Goal: Task Accomplishment & Management: Complete application form

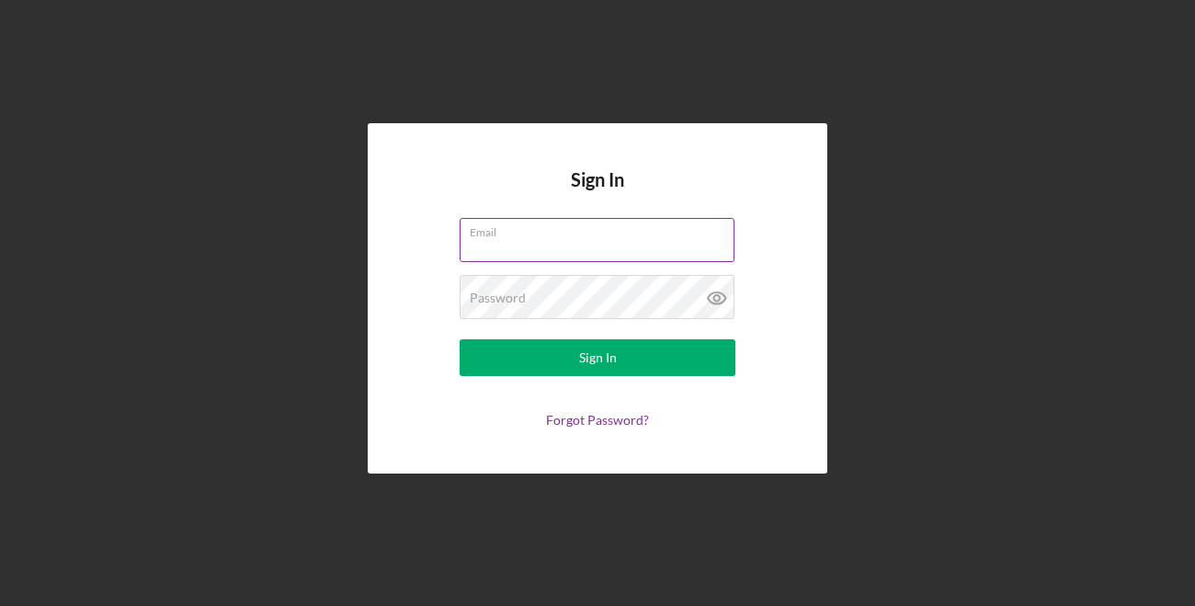
click at [511, 245] on input "Email" at bounding box center [597, 240] width 275 height 44
click at [529, 248] on input "Email" at bounding box center [597, 240] width 275 height 44
click at [460, 339] on button "Sign In" at bounding box center [598, 357] width 276 height 37
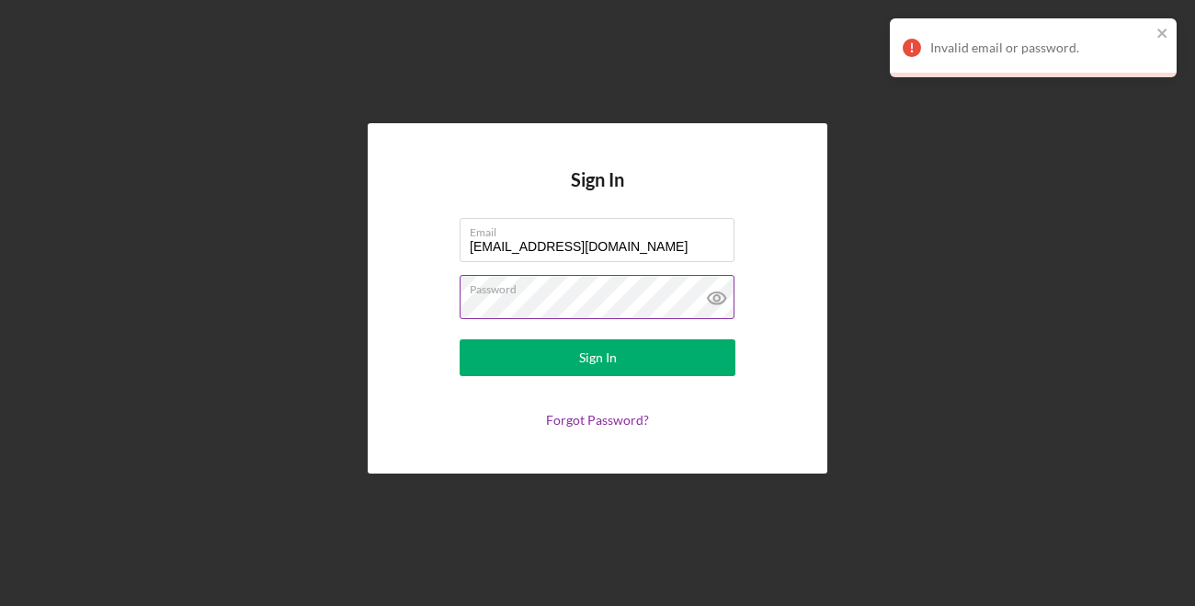
click at [708, 301] on icon at bounding box center [717, 298] width 46 height 46
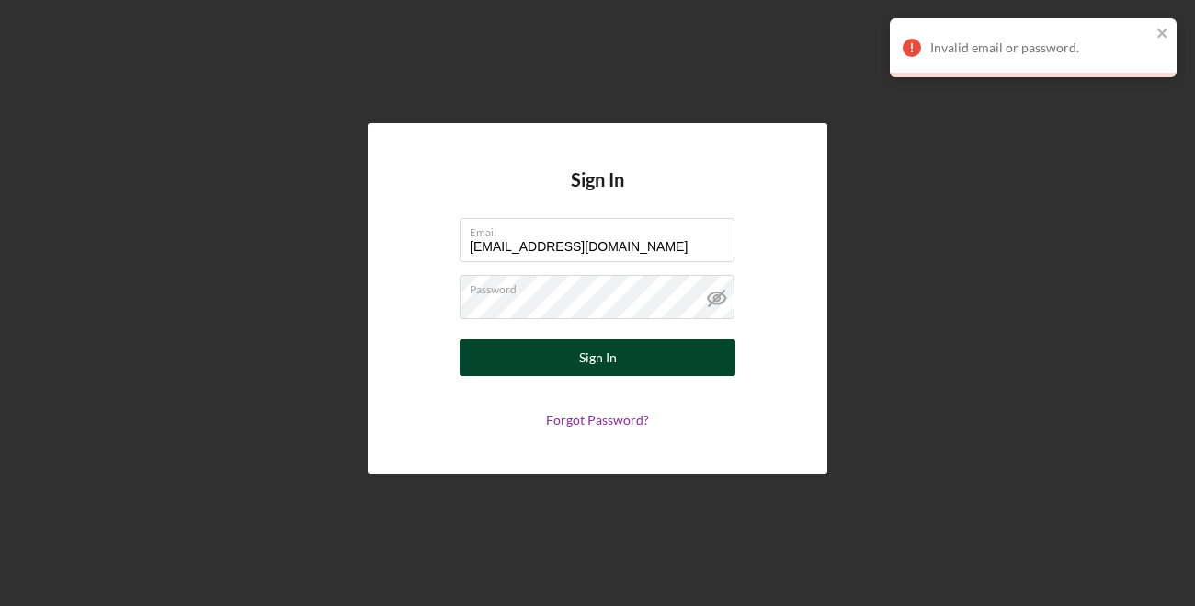
click at [648, 354] on button "Sign In" at bounding box center [598, 357] width 276 height 37
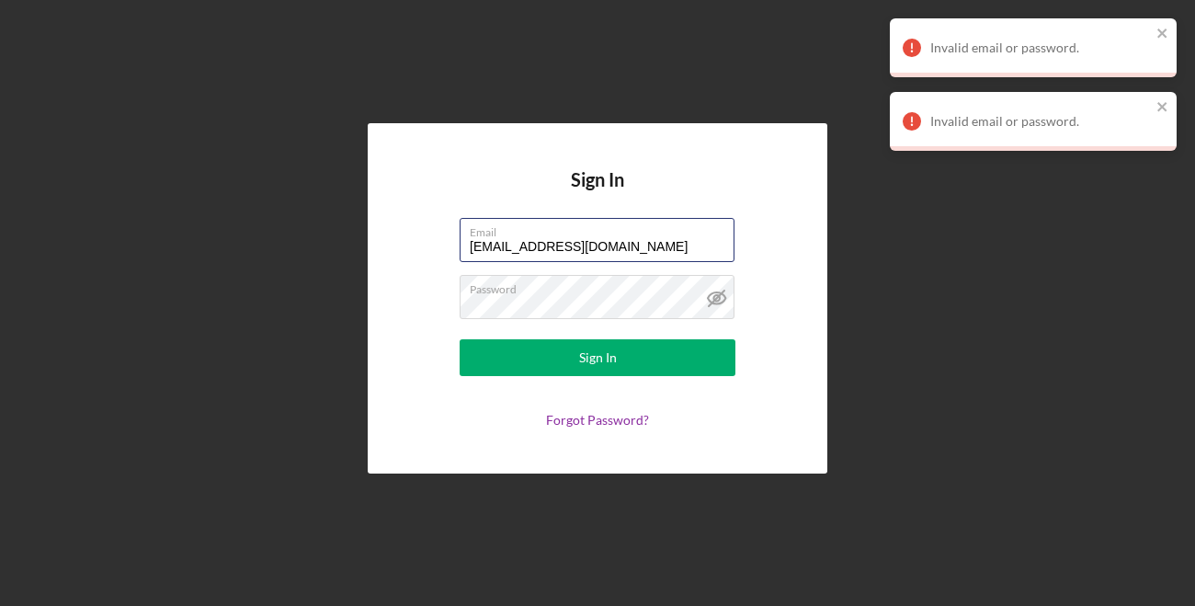
drag, startPoint x: 490, startPoint y: 253, endPoint x: 419, endPoint y: 223, distance: 76.6
click at [419, 223] on form "Email [EMAIL_ADDRESS][DOMAIN_NAME] Password Sign In Forgot Password?" at bounding box center [598, 323] width 368 height 210
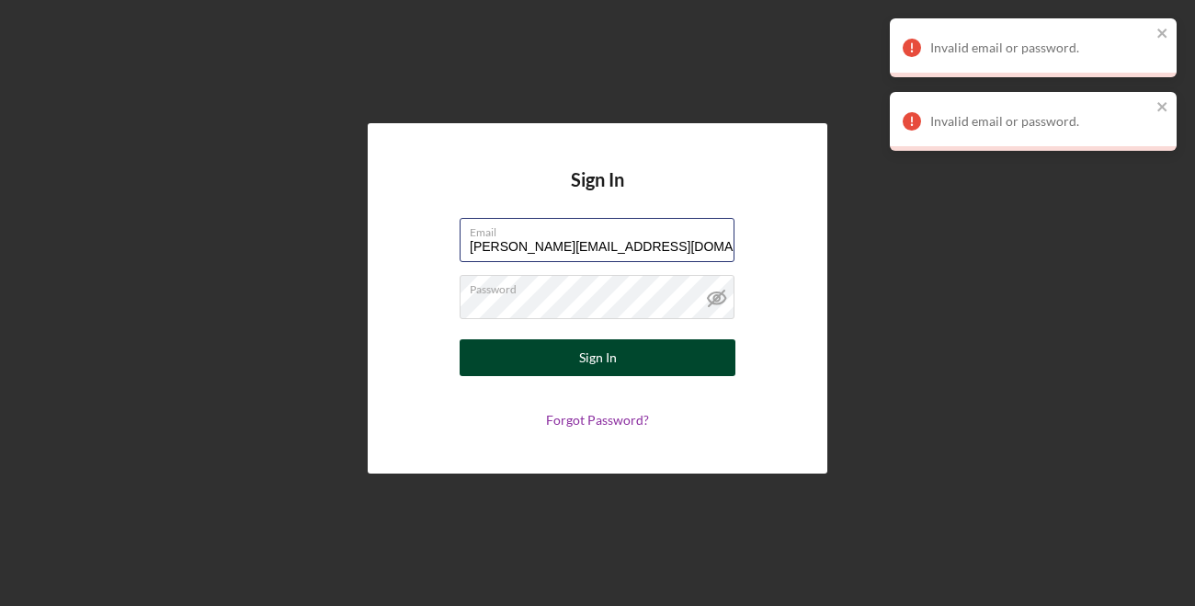
type input "[PERSON_NAME][EMAIL_ADDRESS][DOMAIN_NAME]"
click at [545, 366] on button "Sign In" at bounding box center [598, 357] width 276 height 37
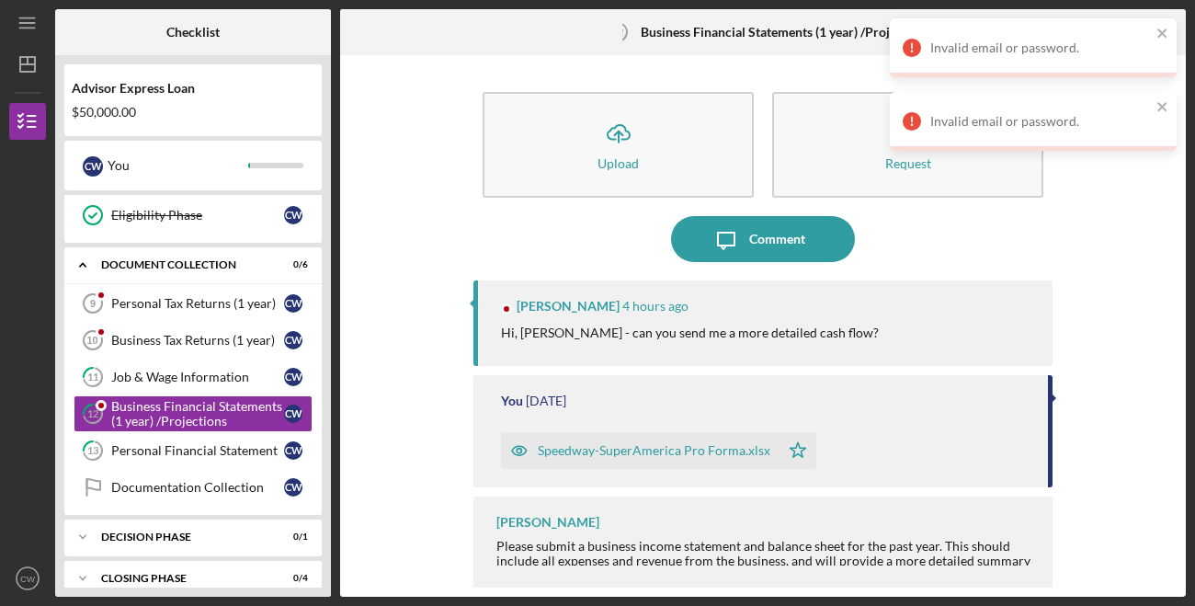
scroll to position [336, 0]
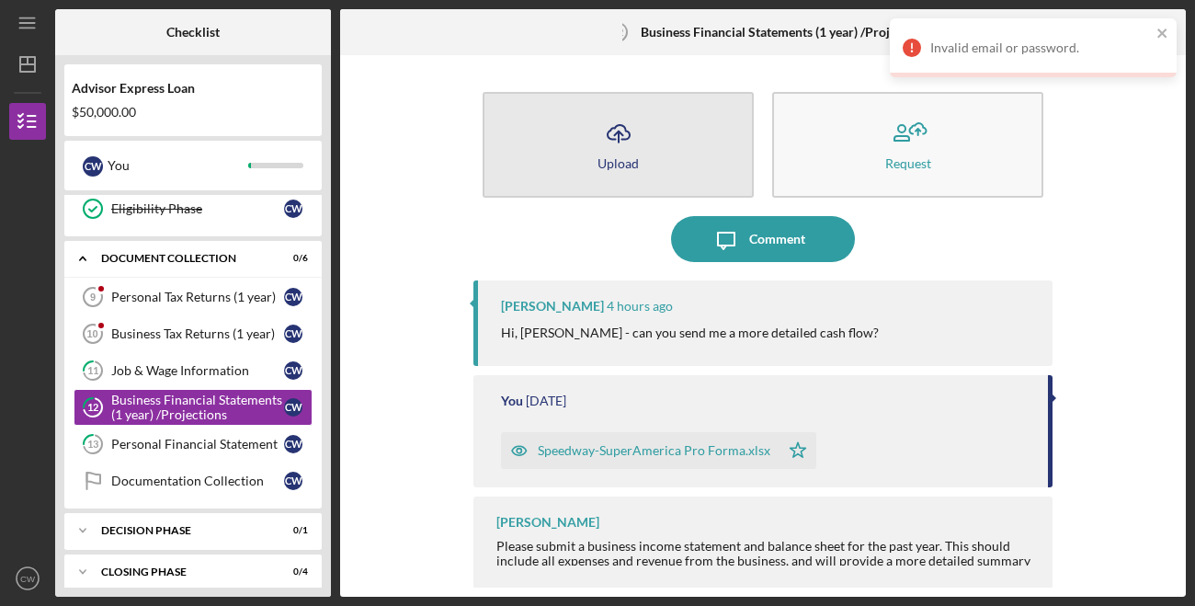
click at [657, 146] on button "Icon/Upload Upload" at bounding box center [617, 145] width 271 height 106
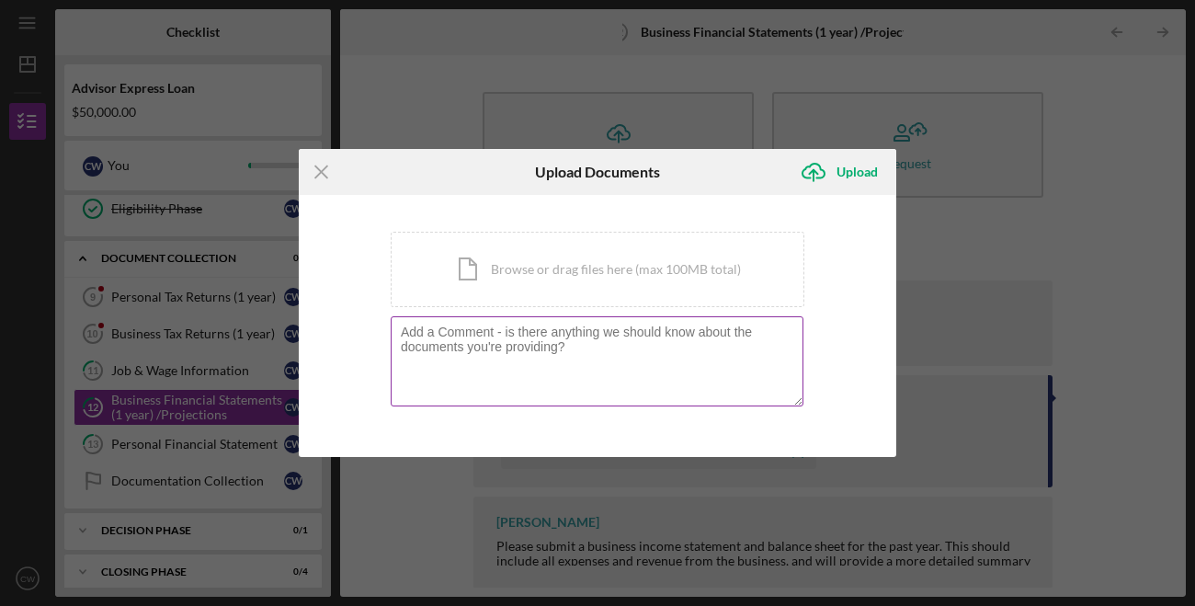
click at [528, 358] on textarea at bounding box center [597, 361] width 413 height 90
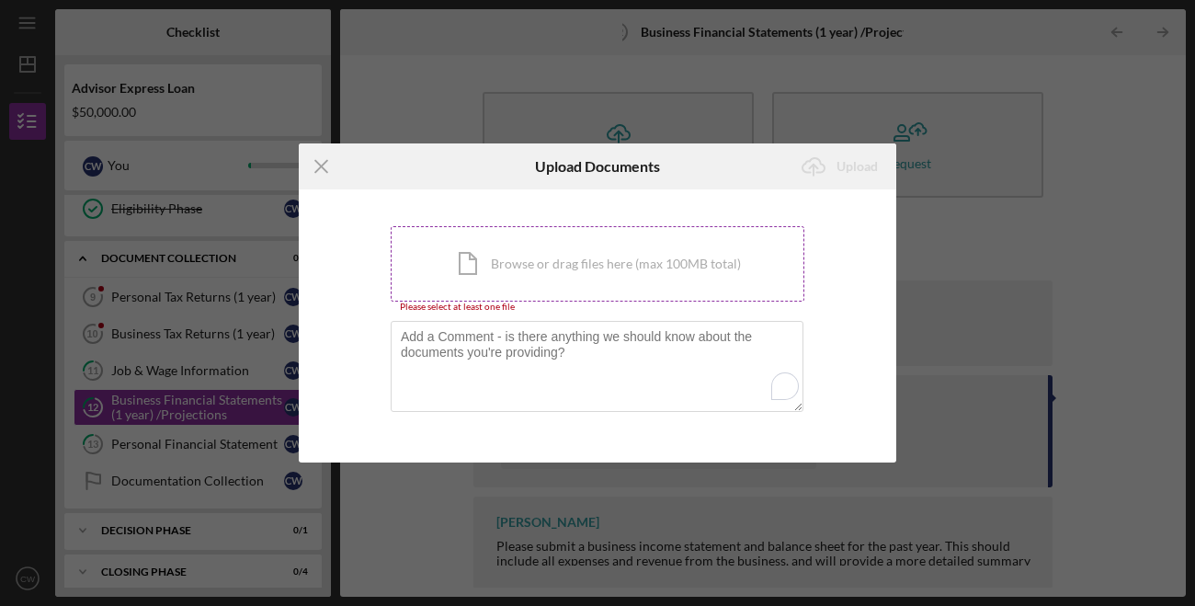
click at [526, 237] on div "Icon/Document Browse or drag files here (max 100MB total) Tap to choose files o…" at bounding box center [598, 263] width 414 height 75
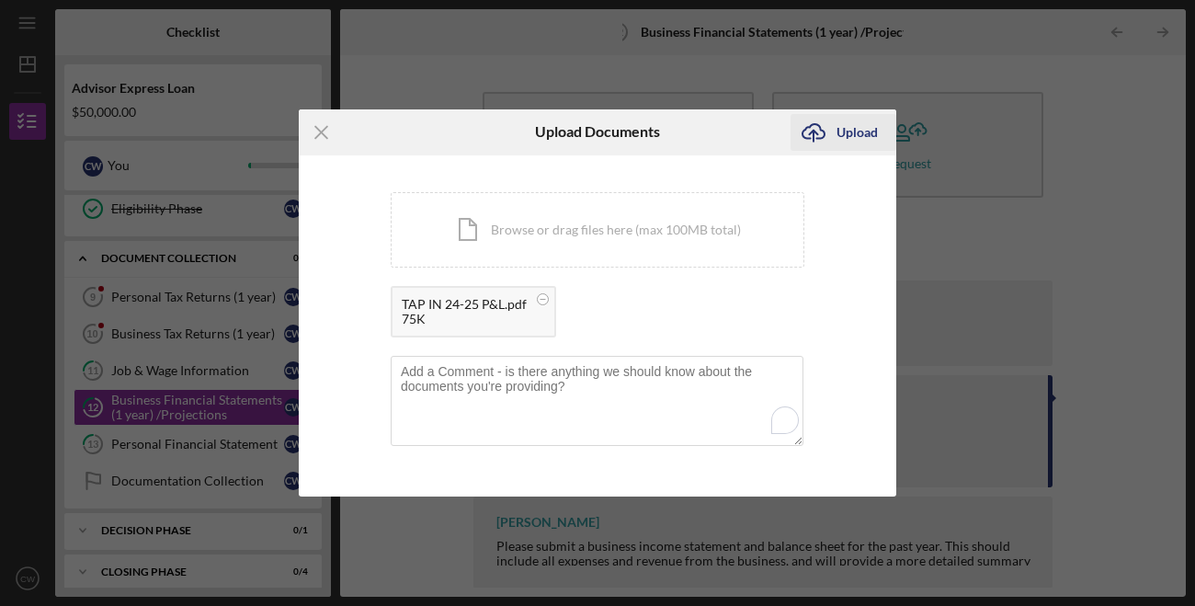
click at [856, 137] on div "Upload" at bounding box center [856, 132] width 41 height 37
